Goal: Transaction & Acquisition: Purchase product/service

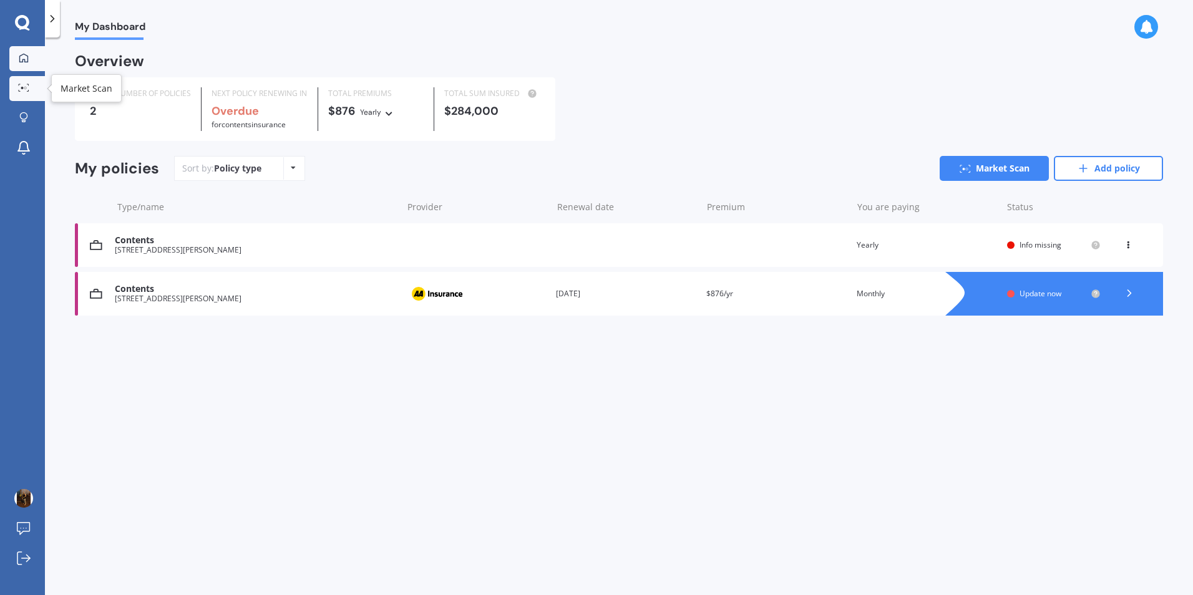
click at [19, 88] on icon at bounding box center [23, 88] width 11 height 8
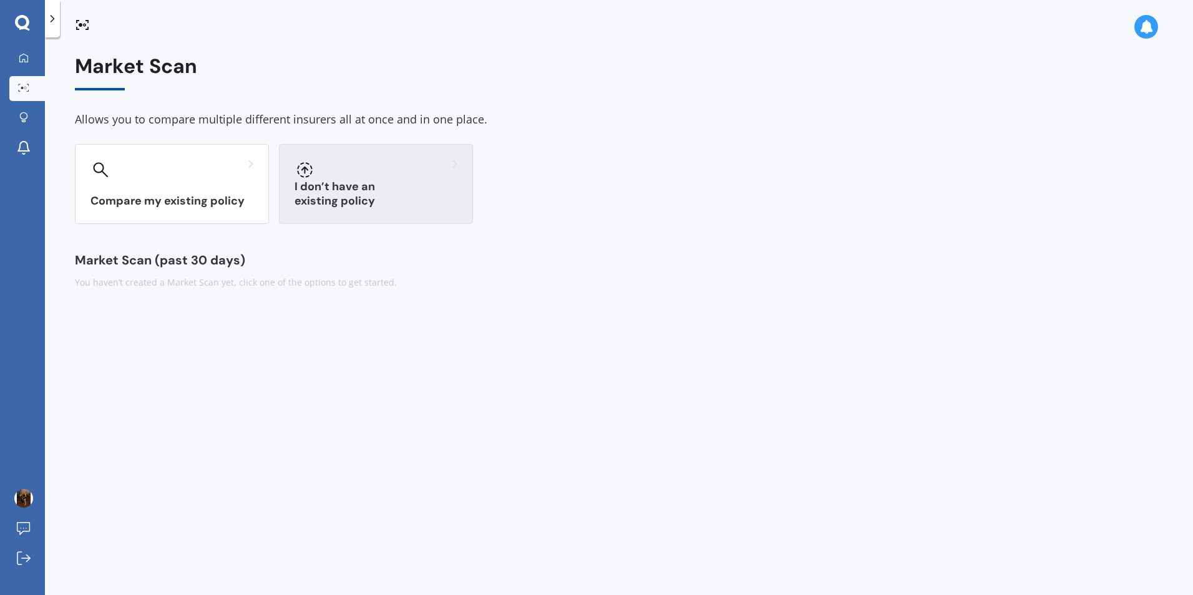
click at [397, 196] on h3 "I don’t have an existing policy" at bounding box center [376, 194] width 163 height 29
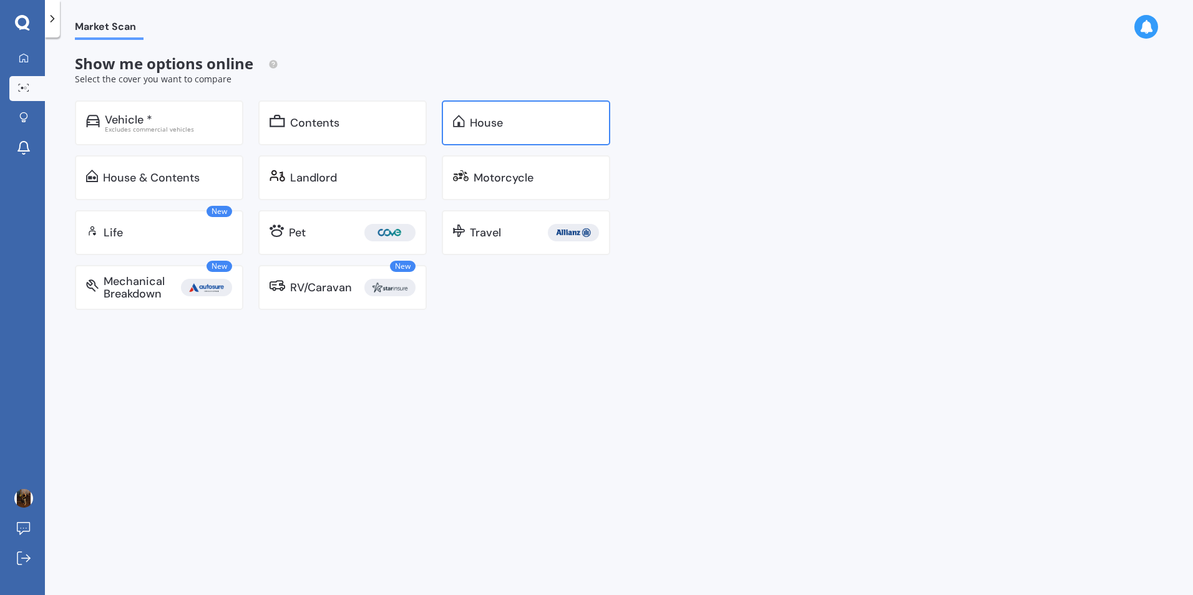
click at [531, 124] on div "House" at bounding box center [534, 123] width 129 height 12
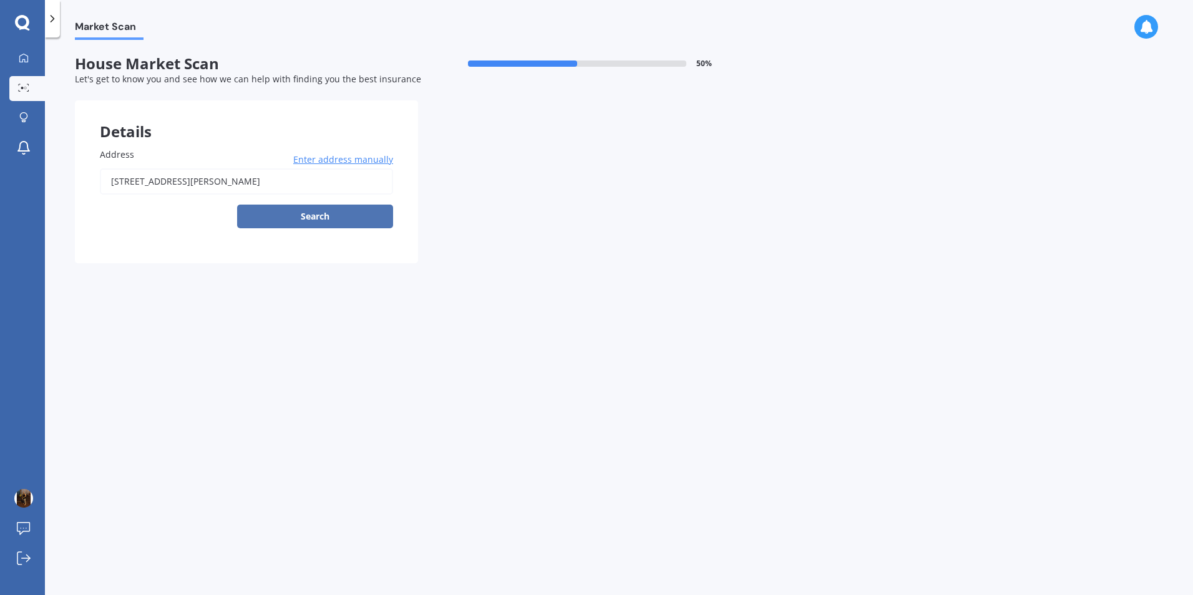
click at [328, 213] on button "Search" at bounding box center [315, 217] width 156 height 24
type input "[STREET_ADDRESS][PERSON_NAME]"
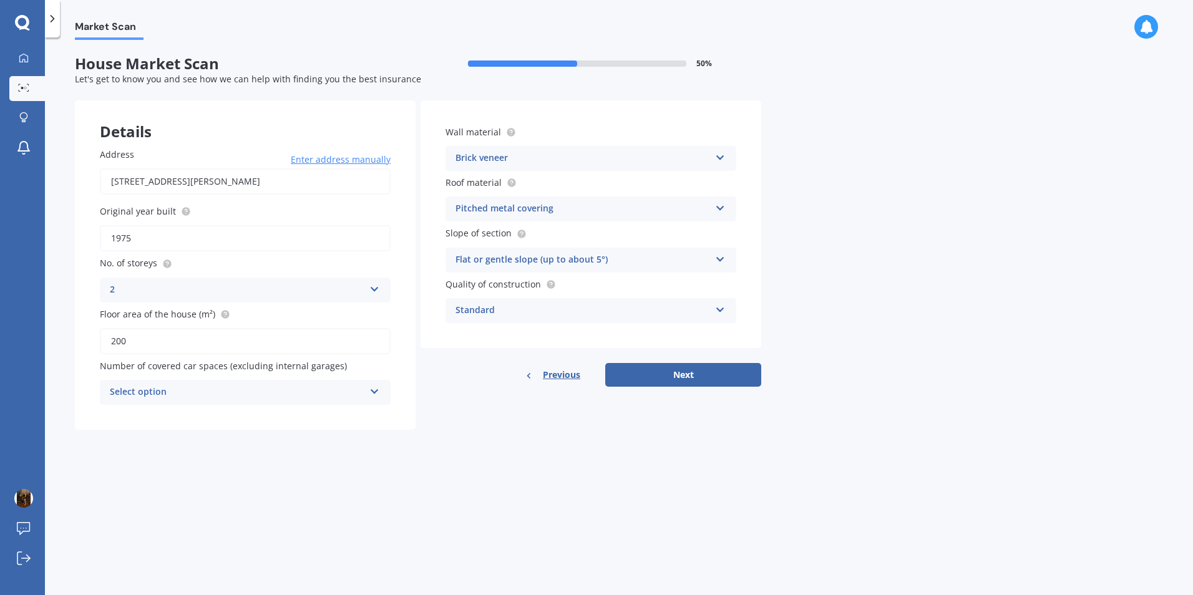
click at [265, 382] on div "Select option 0 1 2 3 4 5+" at bounding box center [245, 392] width 291 height 25
click at [430, 377] on div "Previous Next" at bounding box center [591, 375] width 341 height 24
click at [710, 379] on button "Next" at bounding box center [683, 375] width 156 height 24
select select "05"
select select "08"
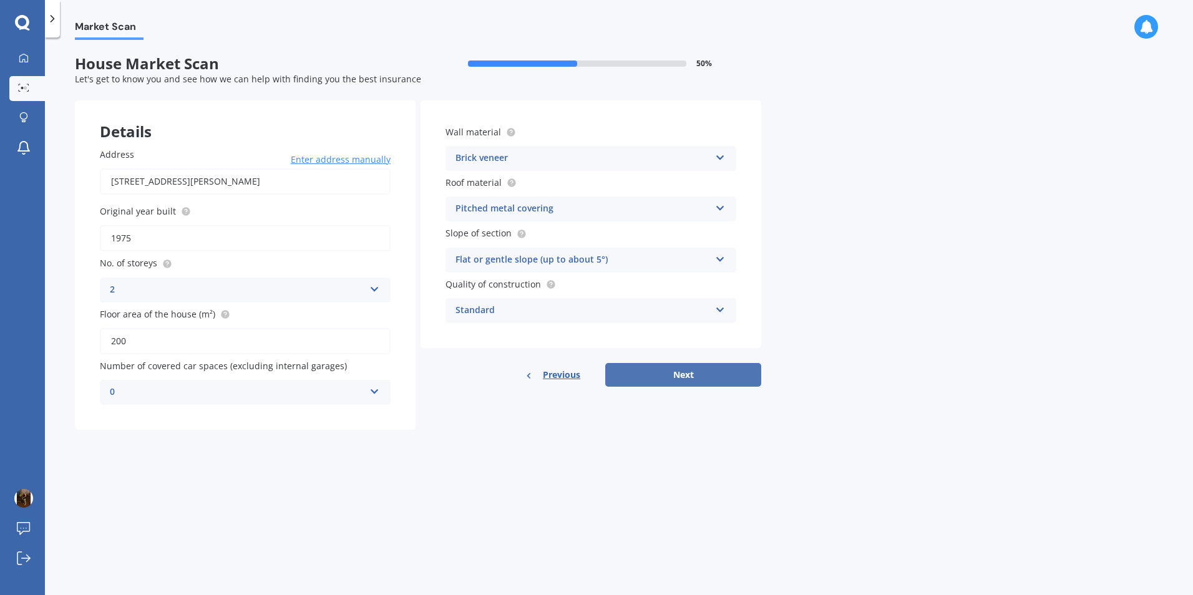
select select "1989"
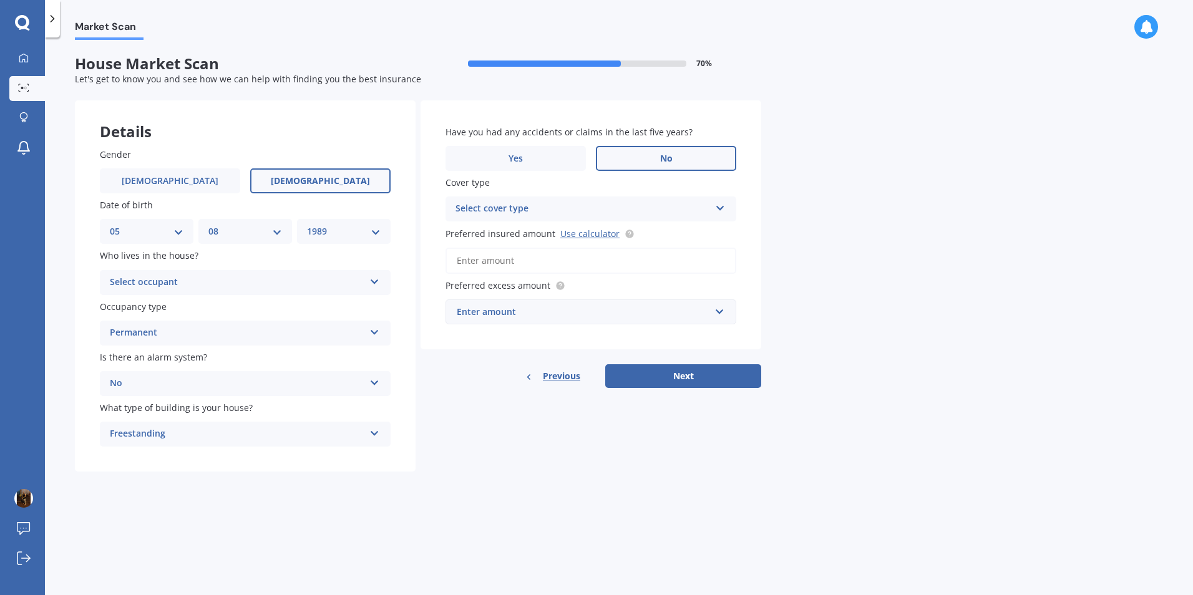
click at [226, 285] on div "Select occupant" at bounding box center [237, 282] width 255 height 15
click at [211, 313] on div "Owner" at bounding box center [245, 307] width 290 height 22
click at [658, 208] on div "Select cover type" at bounding box center [583, 209] width 255 height 15
click at [625, 236] on div "High" at bounding box center [591, 233] width 290 height 22
click at [695, 256] on input "Preferred insured amount Use calculator" at bounding box center [591, 261] width 291 height 26
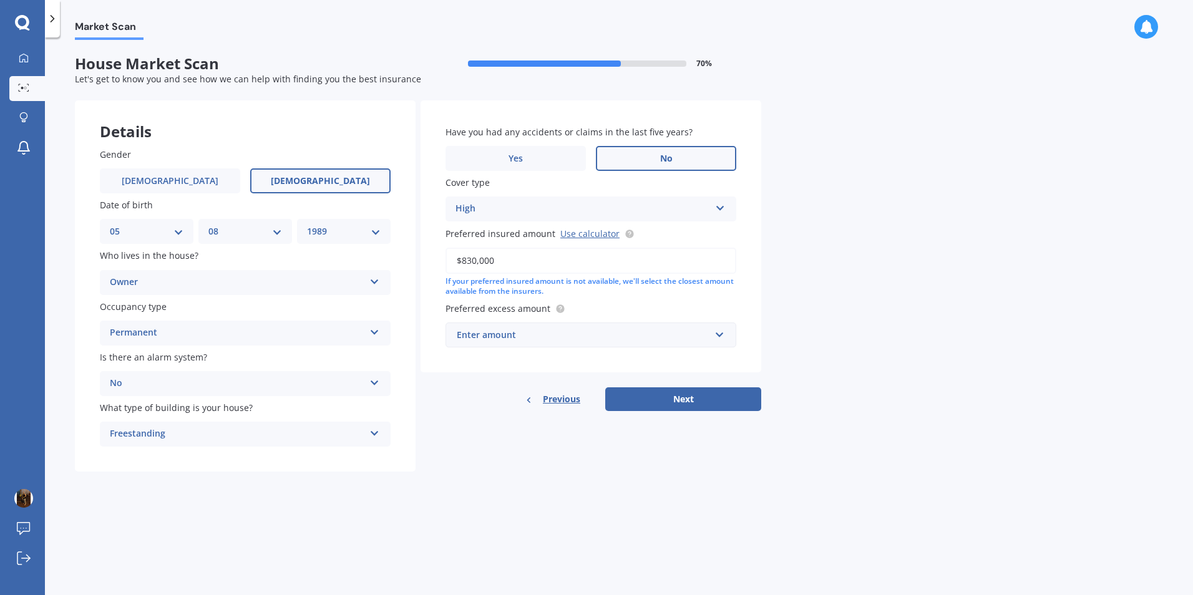
type input "$830,000"
click at [817, 249] on div "Market Scan House Market Scan 70 % Let's get to know you and see how we can hel…" at bounding box center [619, 319] width 1148 height 558
click at [703, 336] on div "Enter amount" at bounding box center [583, 335] width 253 height 14
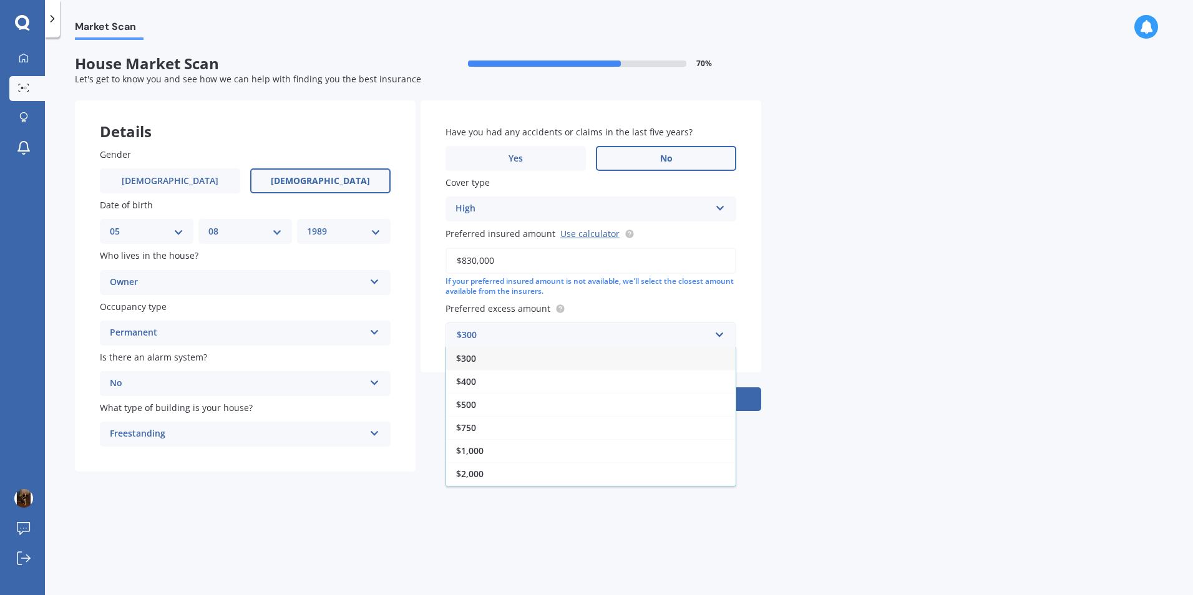
drag, startPoint x: 632, startPoint y: 474, endPoint x: 637, endPoint y: 468, distance: 8.0
click at [632, 474] on div "$2,000" at bounding box center [591, 473] width 290 height 23
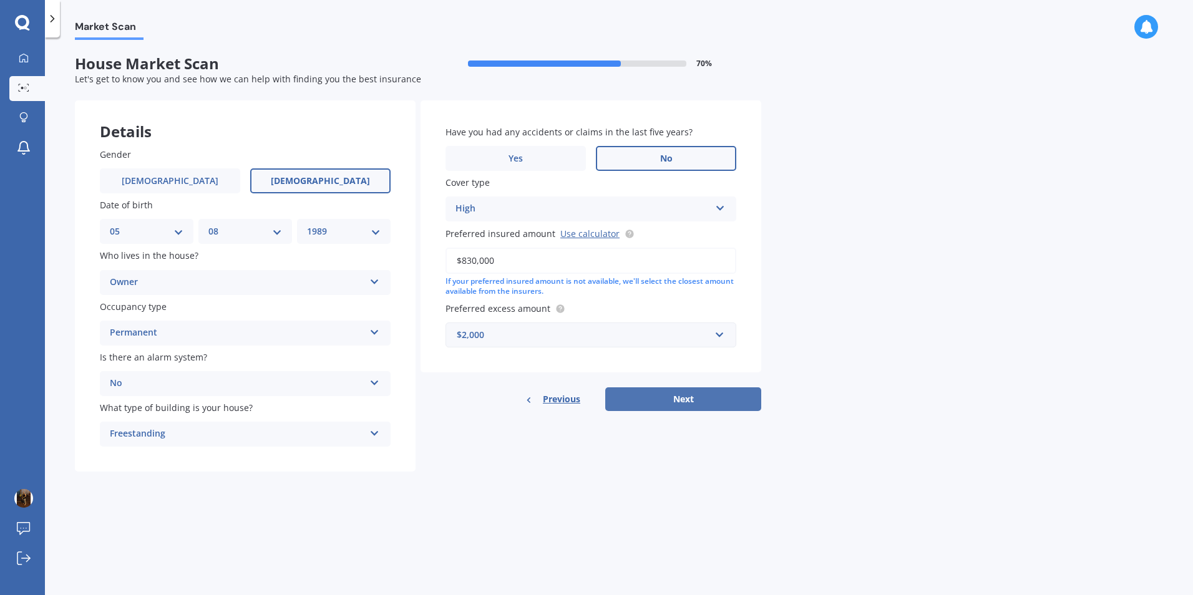
click at [725, 401] on button "Next" at bounding box center [683, 400] width 156 height 24
select select "05"
select select "08"
select select "1989"
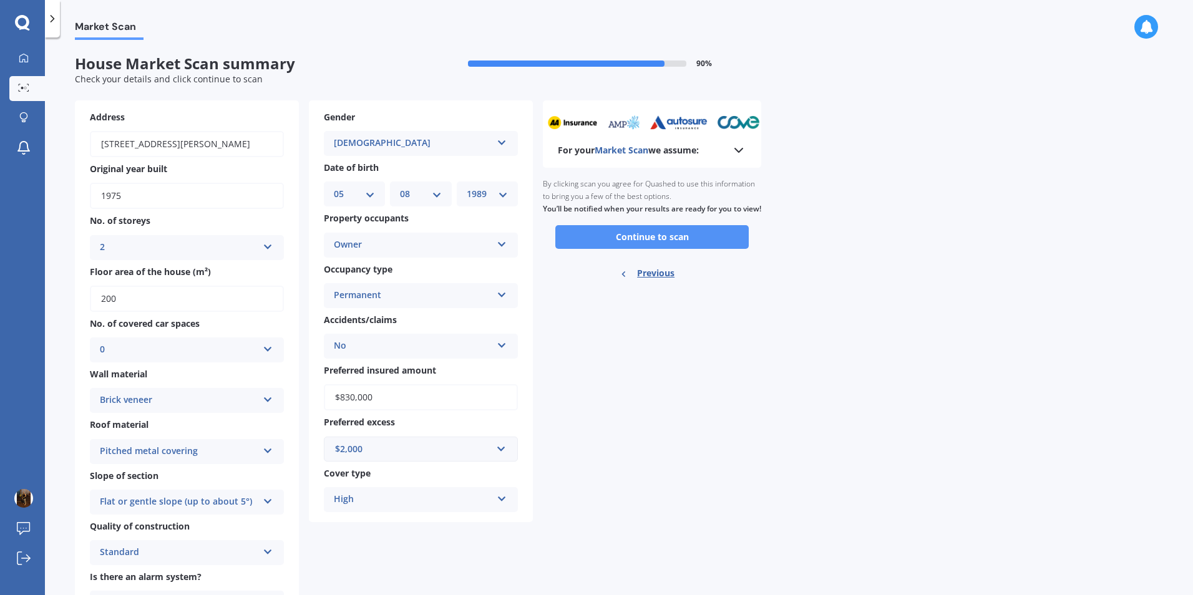
click at [724, 249] on button "Continue to scan" at bounding box center [651, 237] width 193 height 24
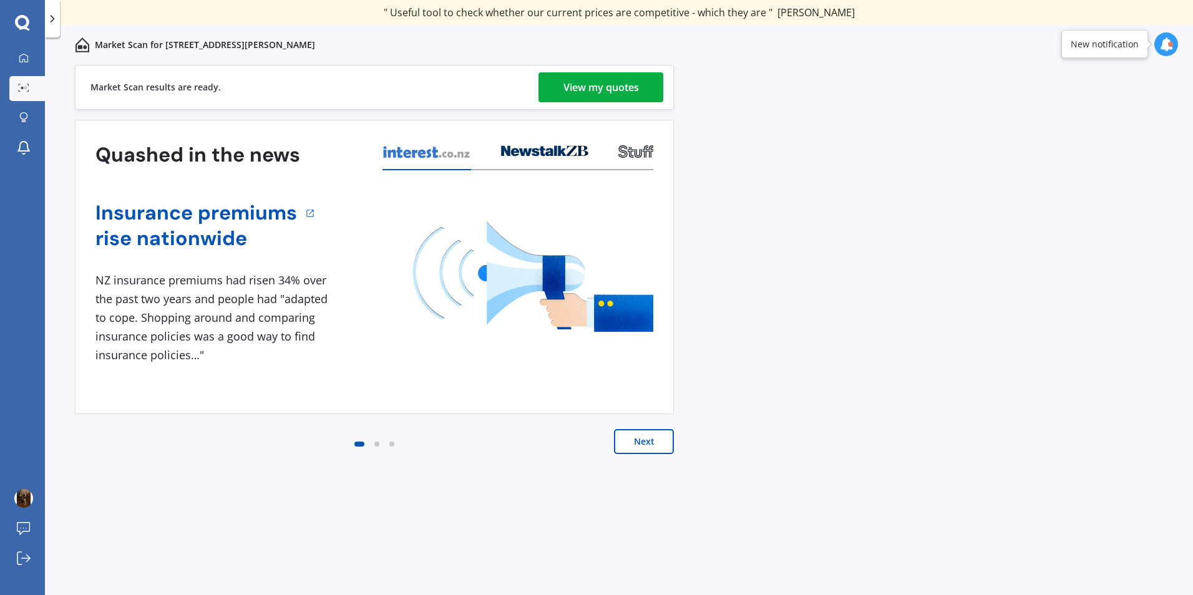
click at [637, 89] on div "View my quotes" at bounding box center [601, 87] width 76 height 30
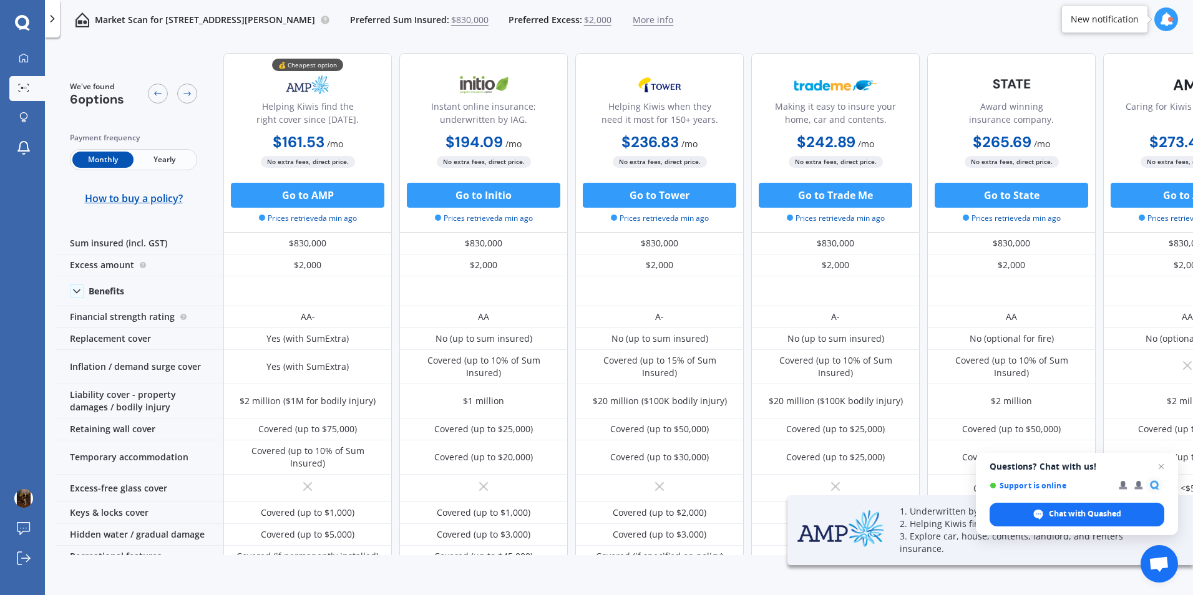
click at [165, 160] on span "Yearly" at bounding box center [164, 160] width 61 height 16
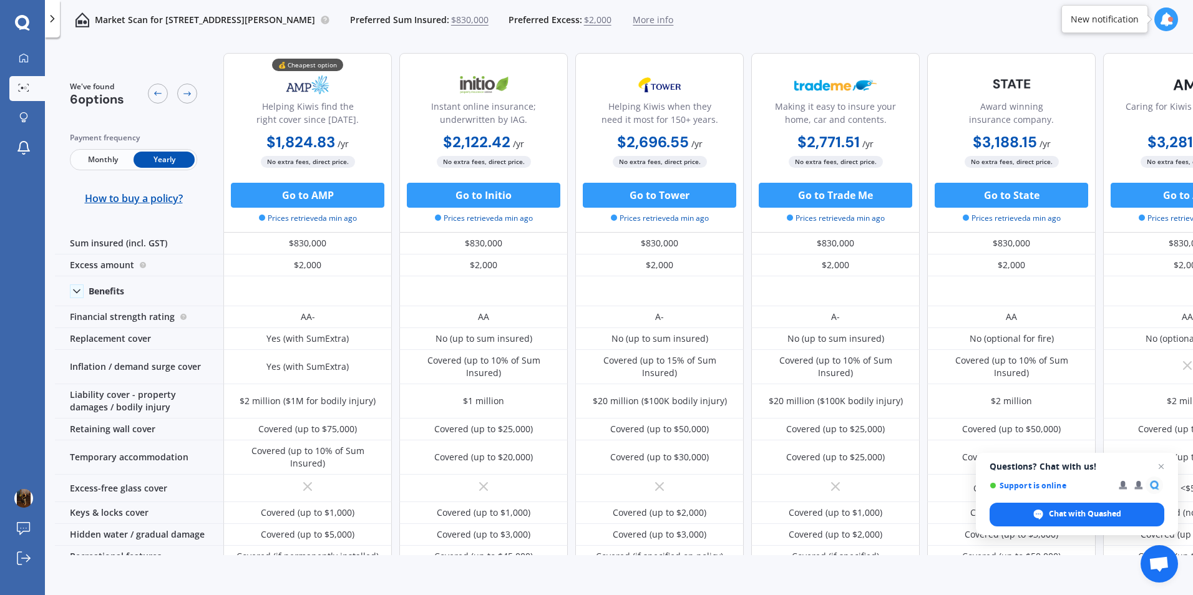
click at [110, 159] on span "Monthly" at bounding box center [102, 160] width 61 height 16
click at [164, 163] on span "Yearly" at bounding box center [164, 160] width 61 height 16
click at [111, 167] on span "Monthly" at bounding box center [102, 160] width 61 height 16
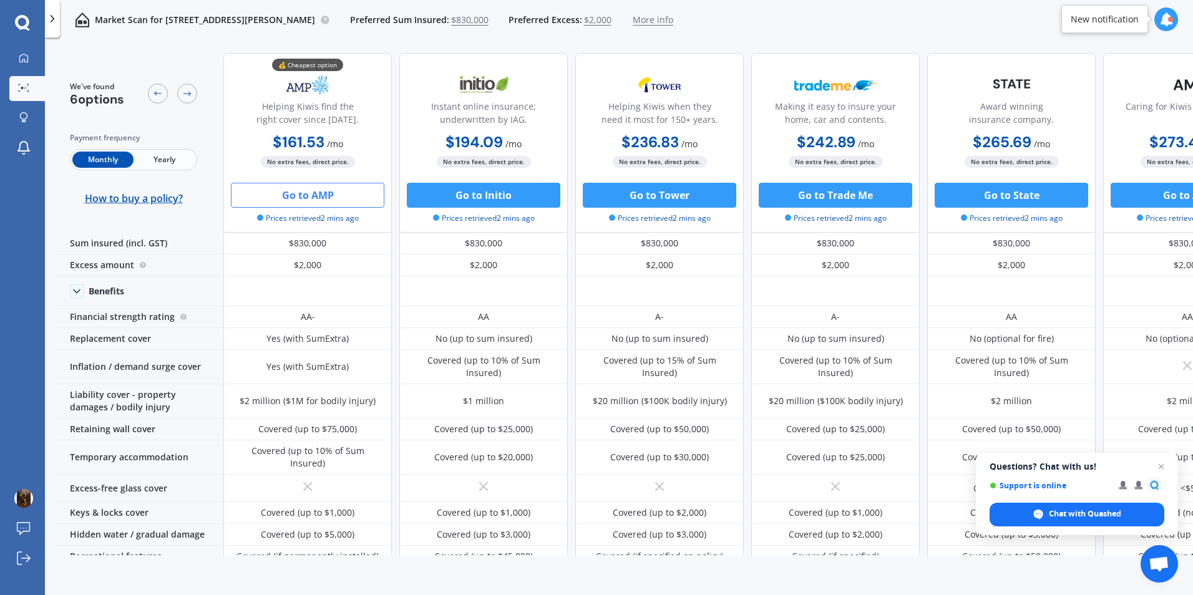
click at [343, 192] on button "Go to AMP" at bounding box center [308, 195] width 154 height 25
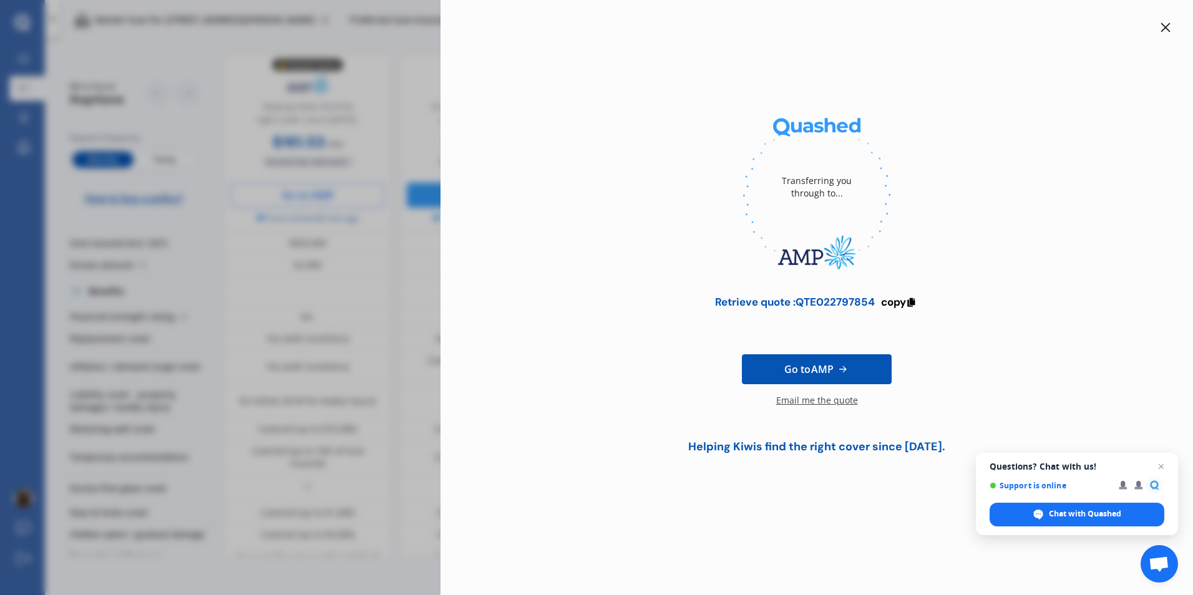
click at [1171, 27] on div at bounding box center [1165, 27] width 15 height 15
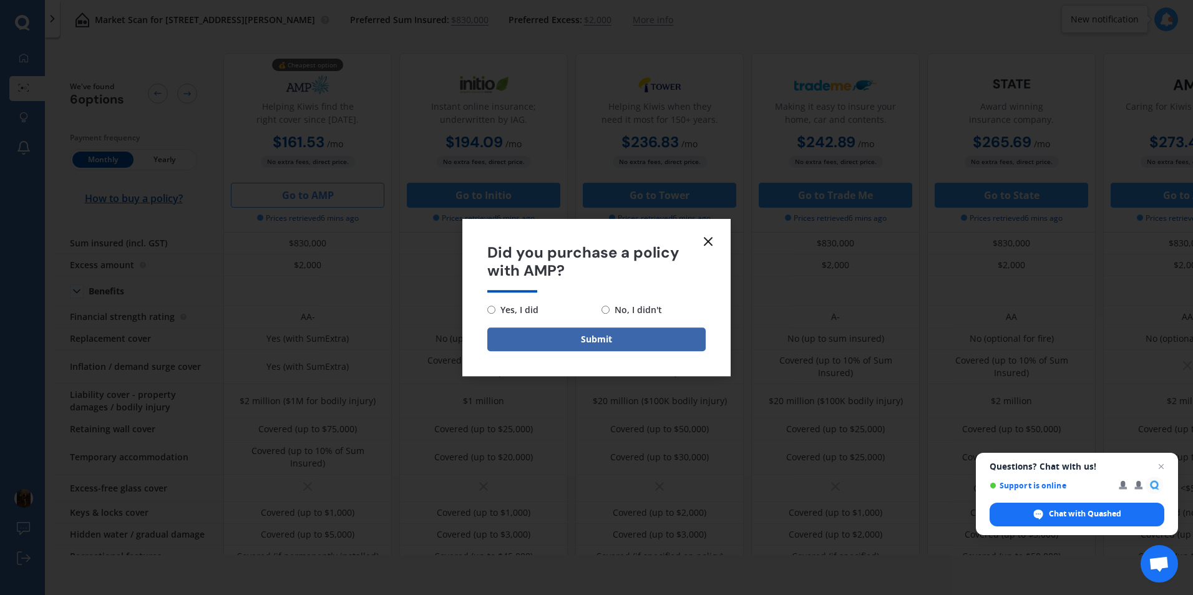
click at [711, 241] on icon at bounding box center [708, 241] width 15 height 15
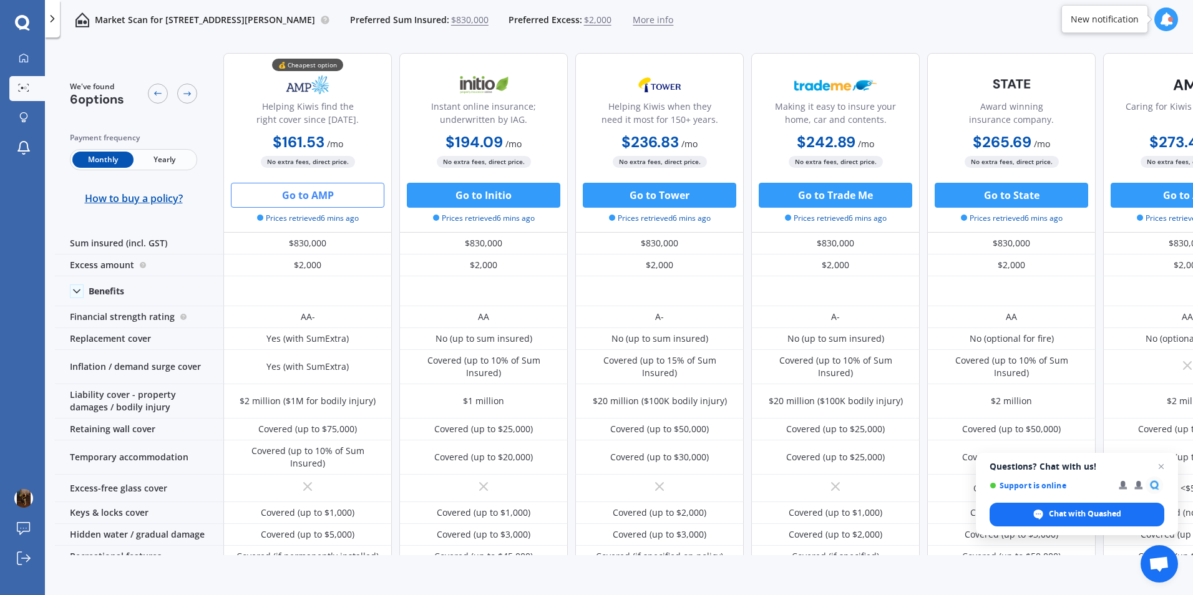
click at [81, 19] on img at bounding box center [82, 19] width 15 height 15
click at [31, 64] on div at bounding box center [23, 58] width 19 height 11
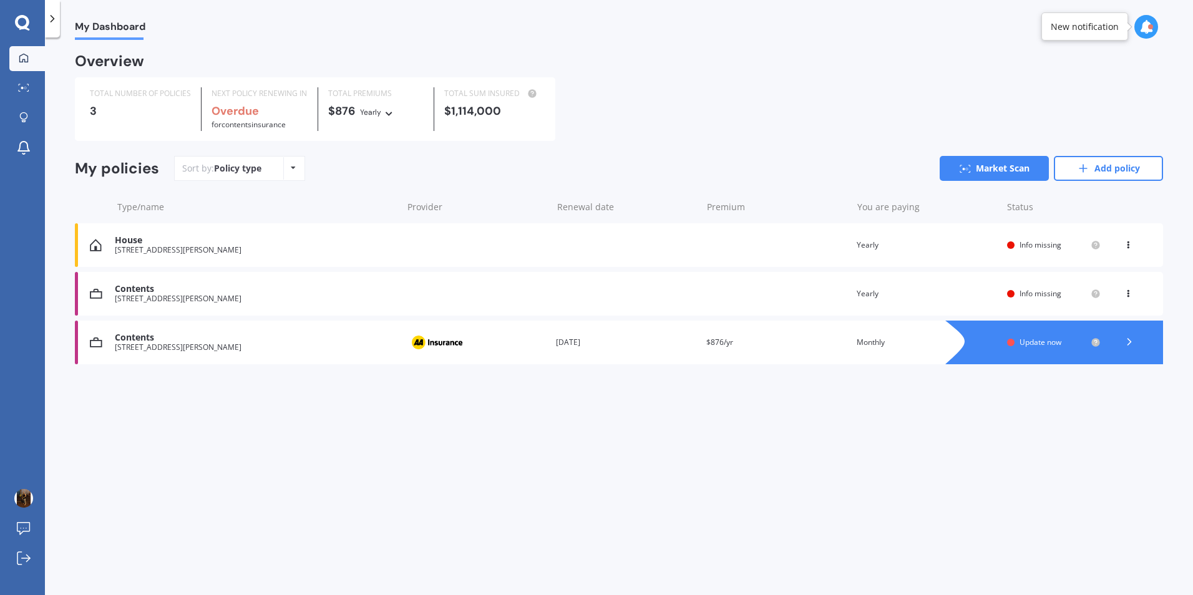
click at [149, 244] on div "House" at bounding box center [255, 240] width 281 height 11
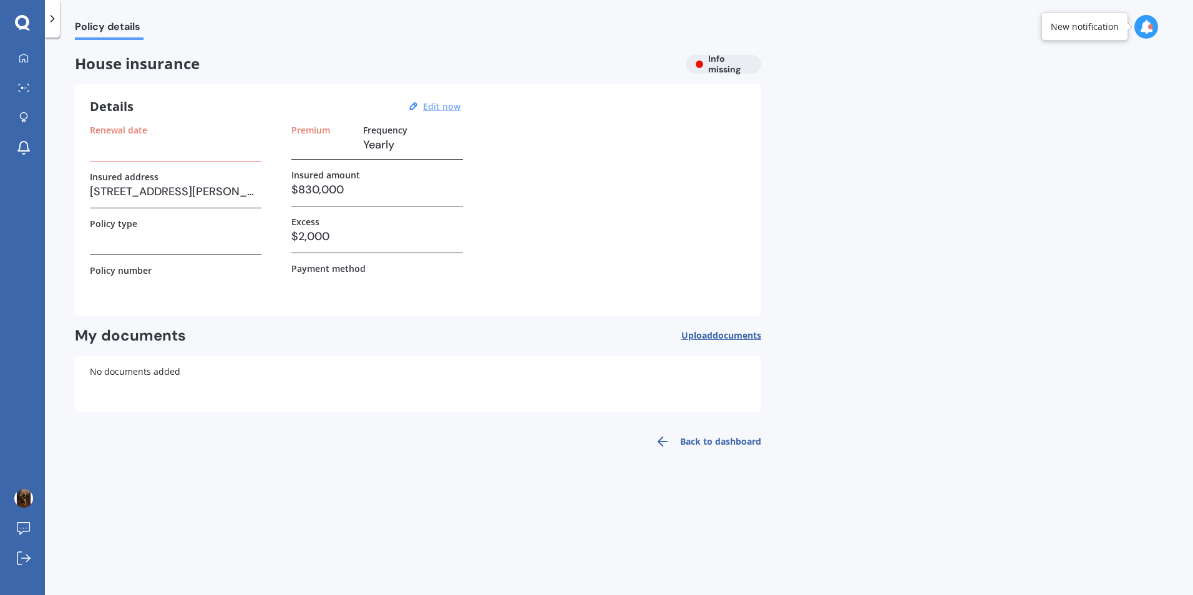
click at [437, 108] on u "Edit now" at bounding box center [441, 106] width 37 height 12
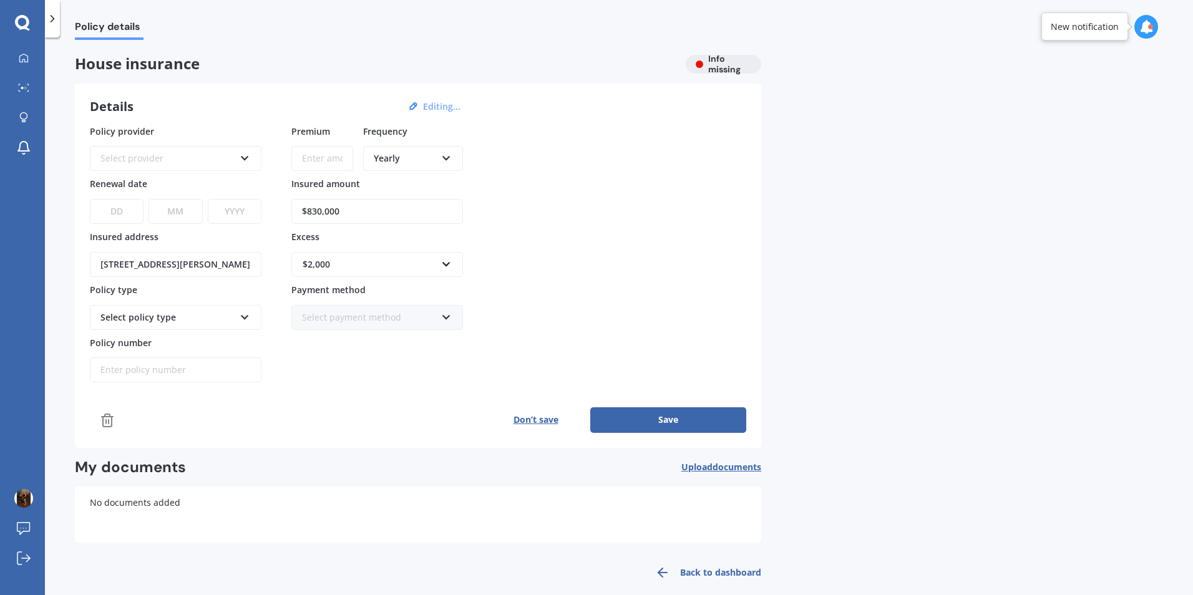
click at [565, 72] on div "House insurance" at bounding box center [375, 64] width 601 height 19
click at [31, 66] on link "My Dashboard" at bounding box center [27, 58] width 36 height 25
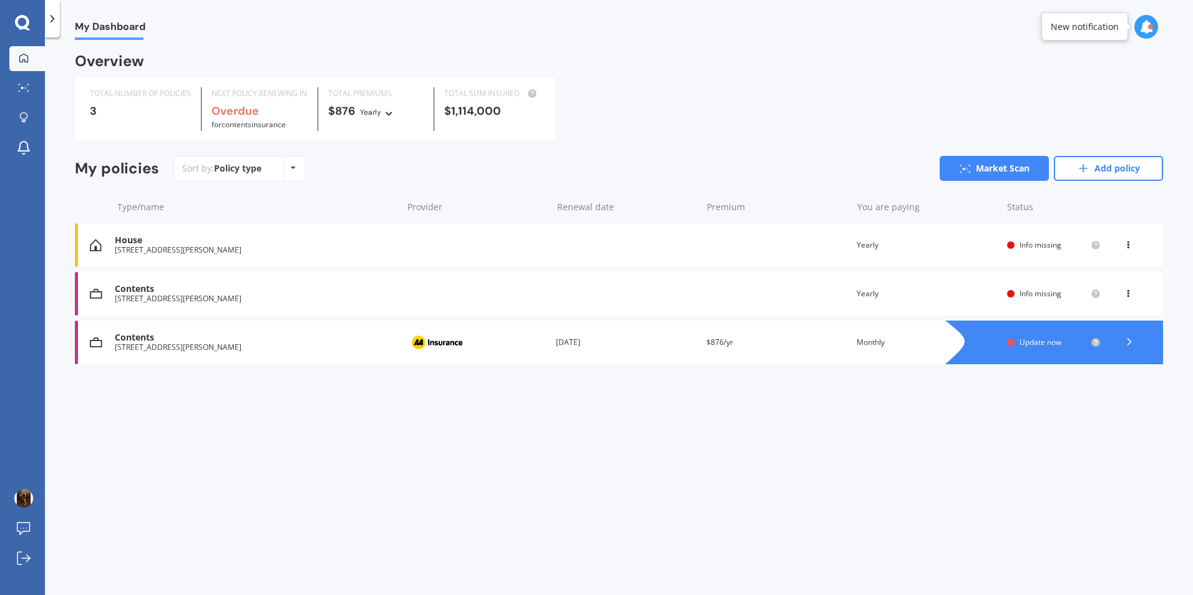
click at [198, 252] on div "[STREET_ADDRESS][PERSON_NAME]" at bounding box center [255, 250] width 281 height 9
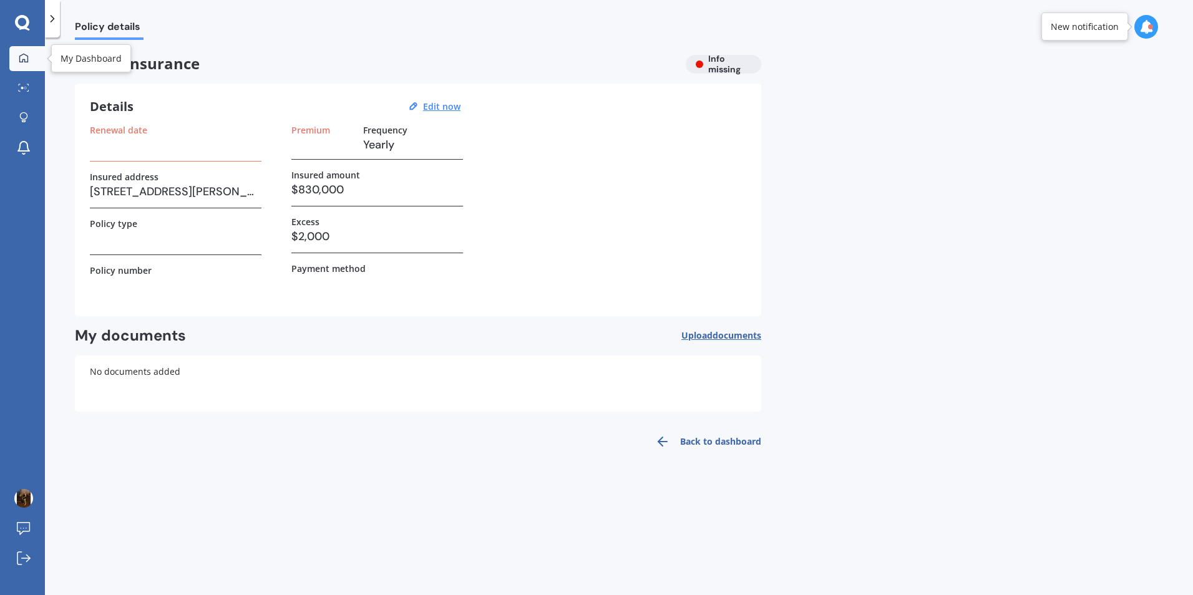
click at [22, 51] on link "My Dashboard" at bounding box center [27, 58] width 36 height 25
